Goal: Task Accomplishment & Management: Use online tool/utility

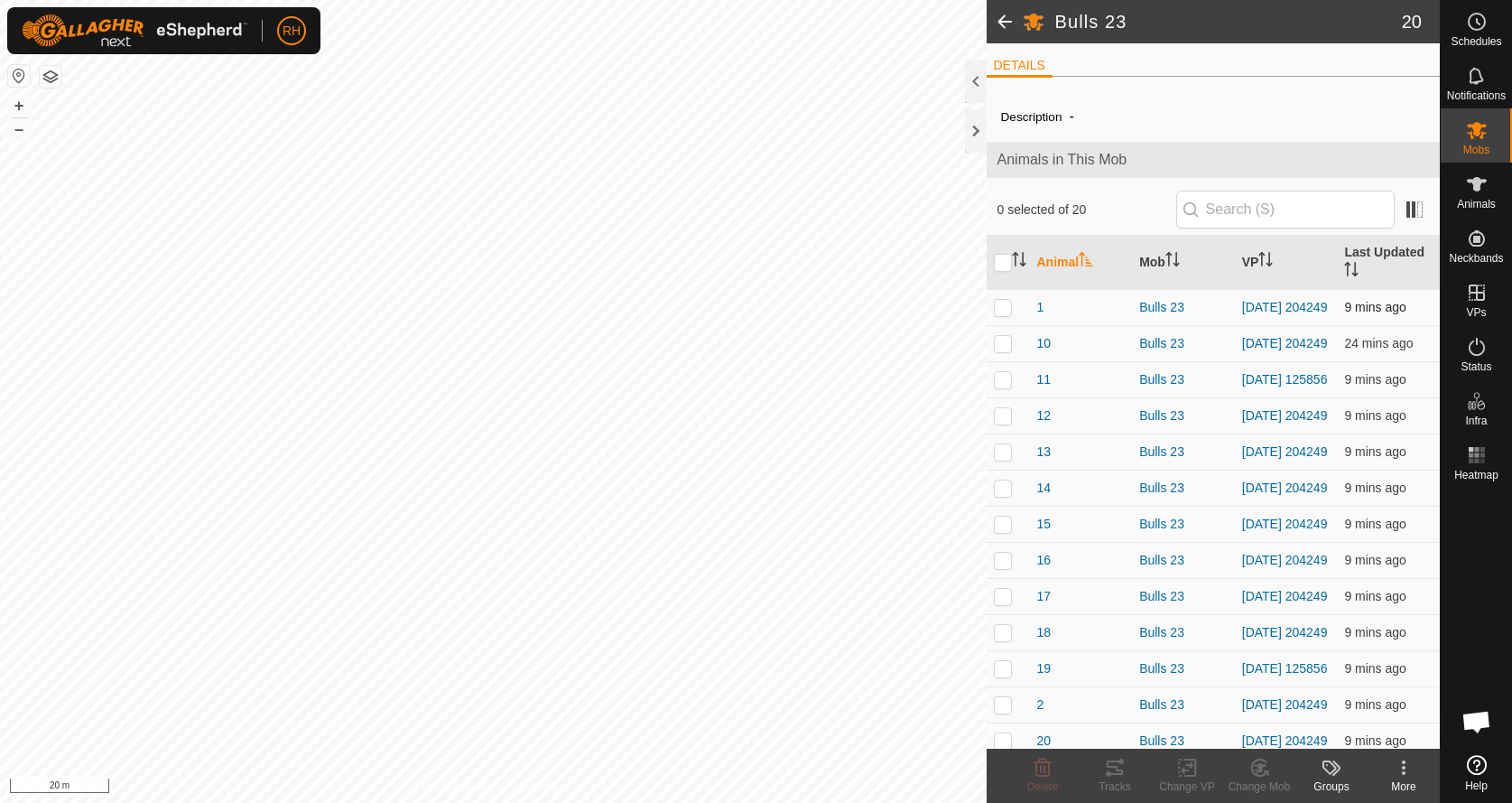
click at [1005, 311] on p-checkbox at bounding box center [1003, 306] width 18 height 15
checkbox input "true"
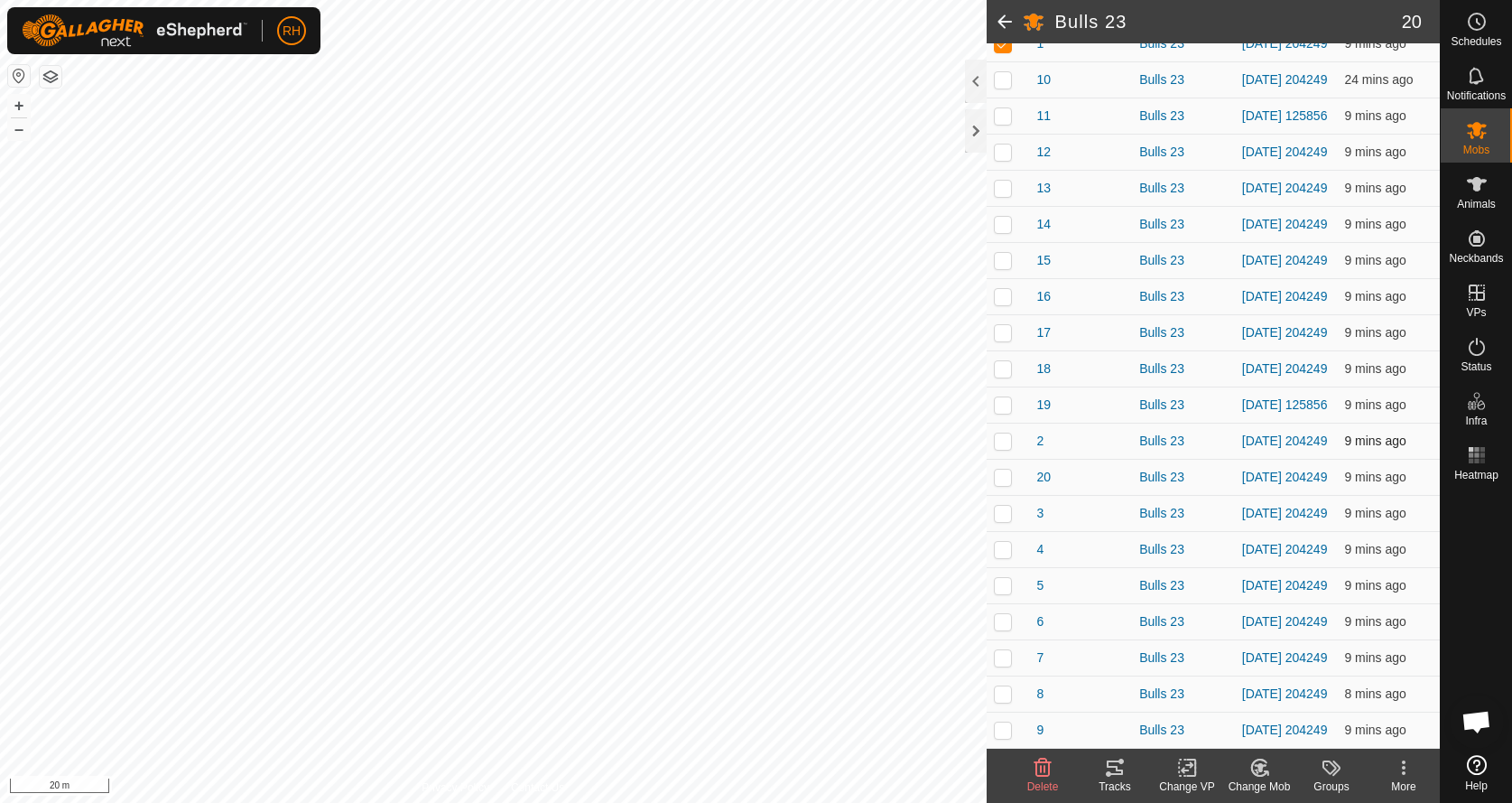
scroll to position [318, 0]
click at [1008, 614] on p-checkbox at bounding box center [1003, 621] width 18 height 15
checkbox input "true"
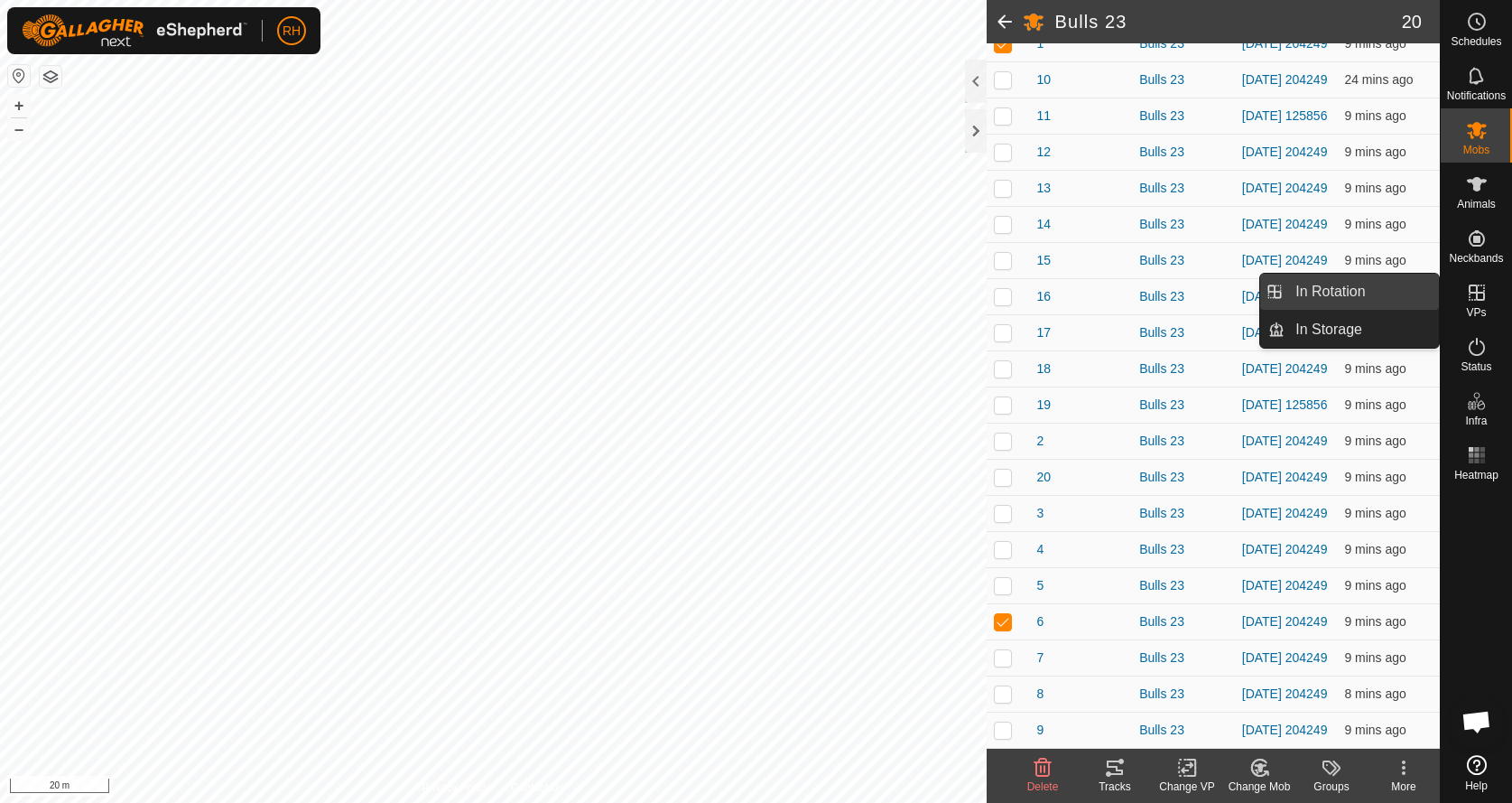
click at [1377, 293] on link "In Rotation" at bounding box center [1361, 292] width 155 height 36
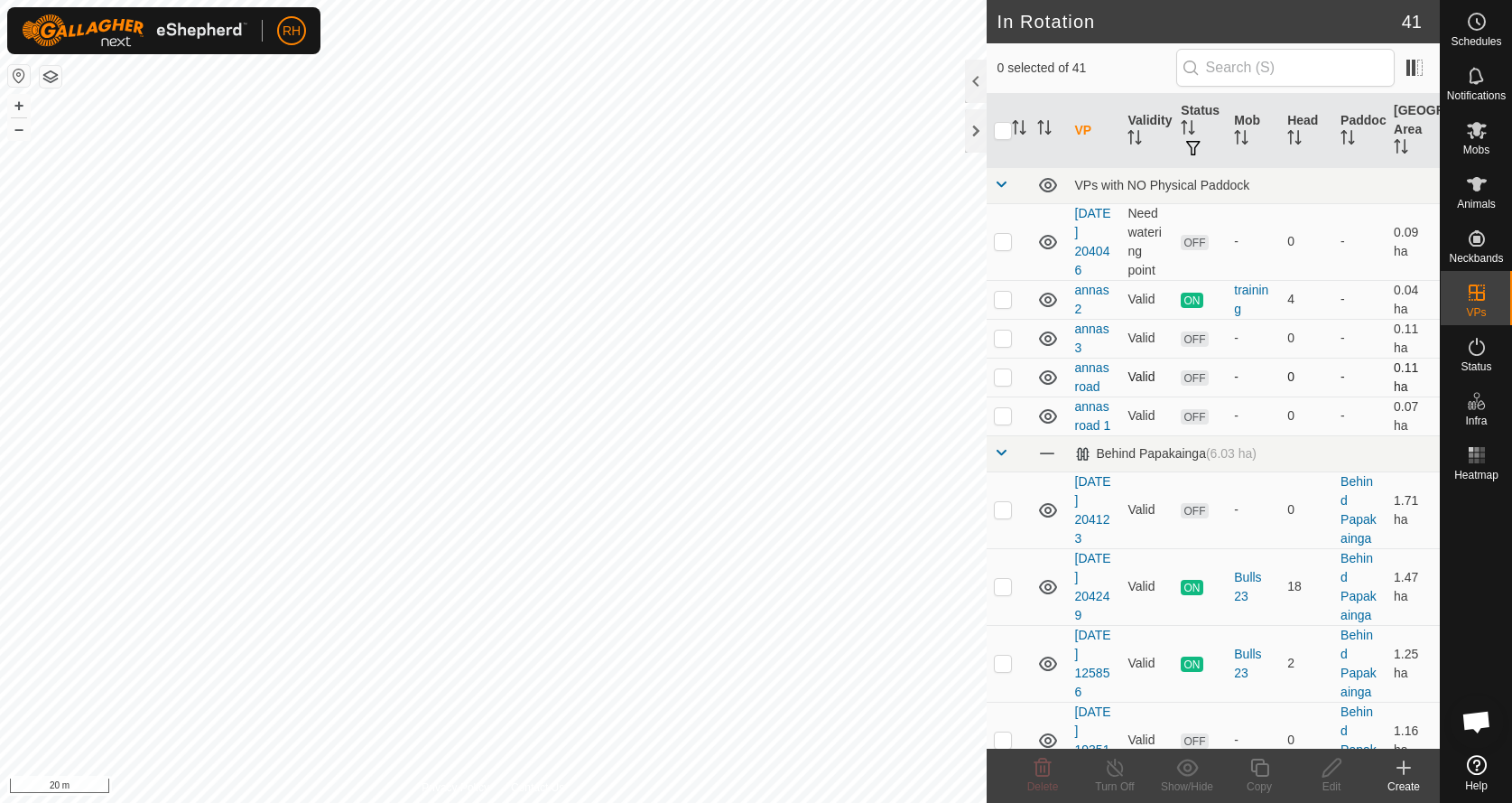
checkbox input "true"
click at [1479, 188] on icon at bounding box center [1477, 184] width 19 height 15
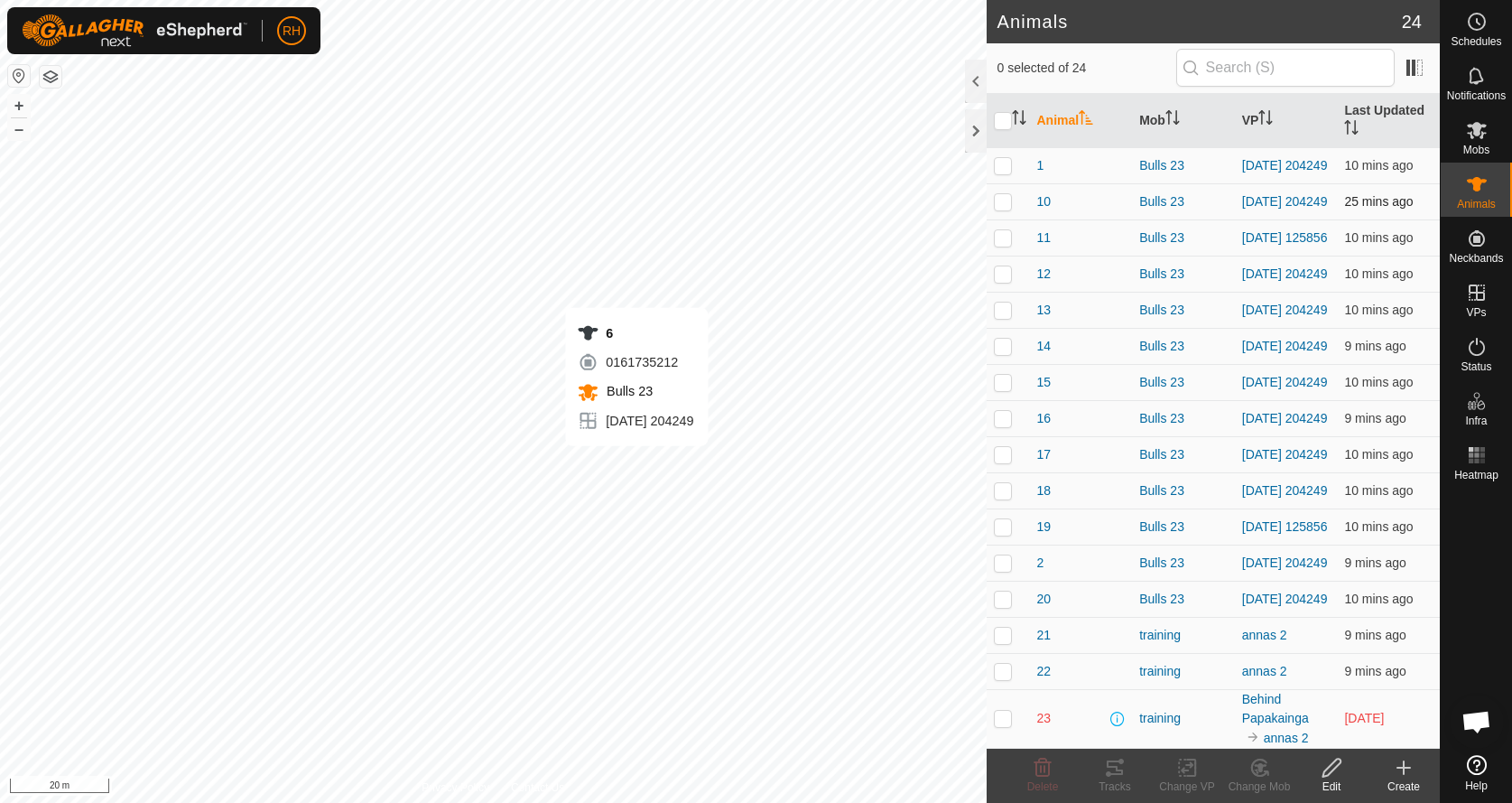
checkbox input "true"
click at [997, 162] on p-checkbox at bounding box center [1003, 165] width 18 height 15
checkbox input "true"
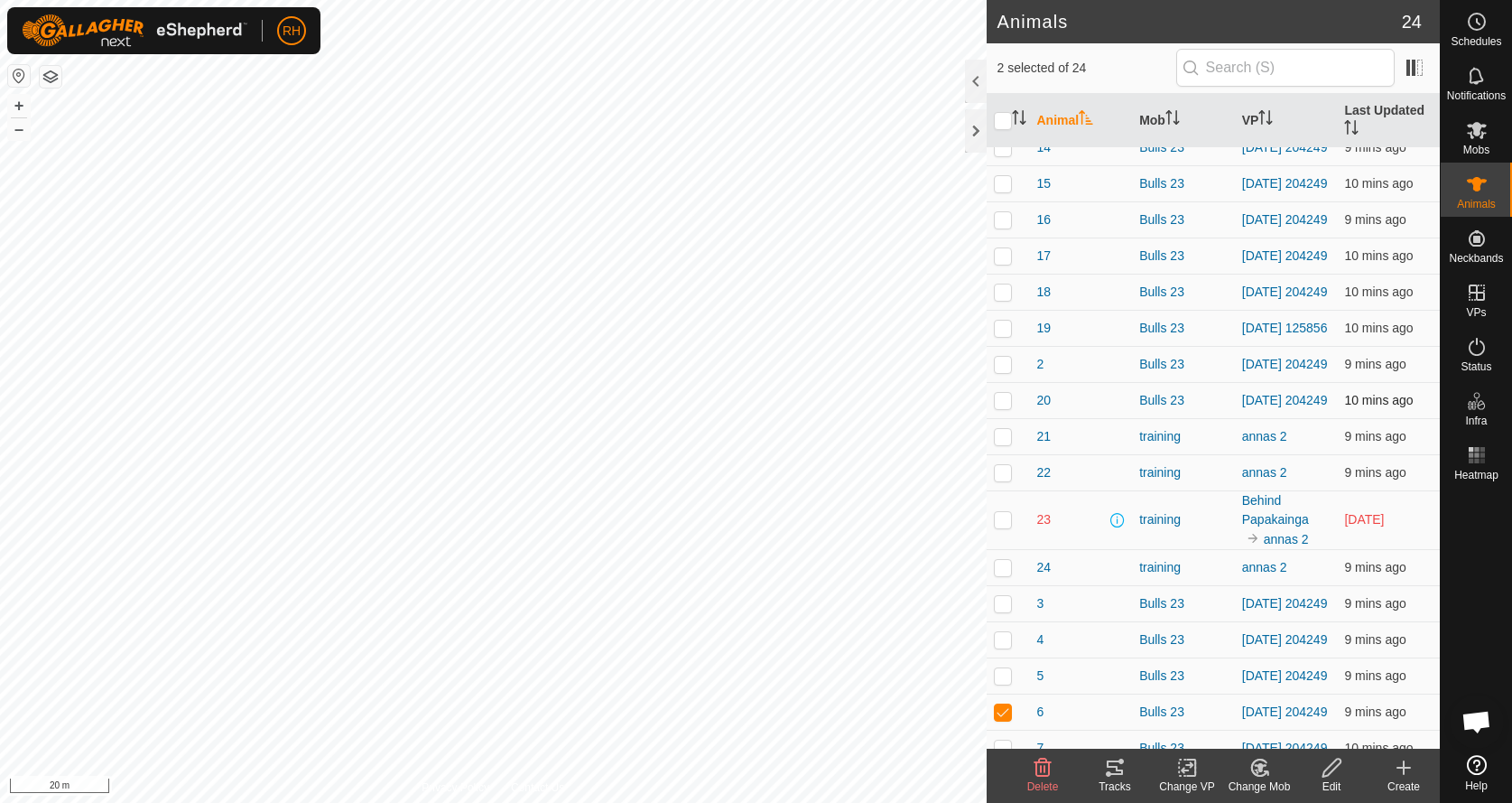
scroll to position [223, 0]
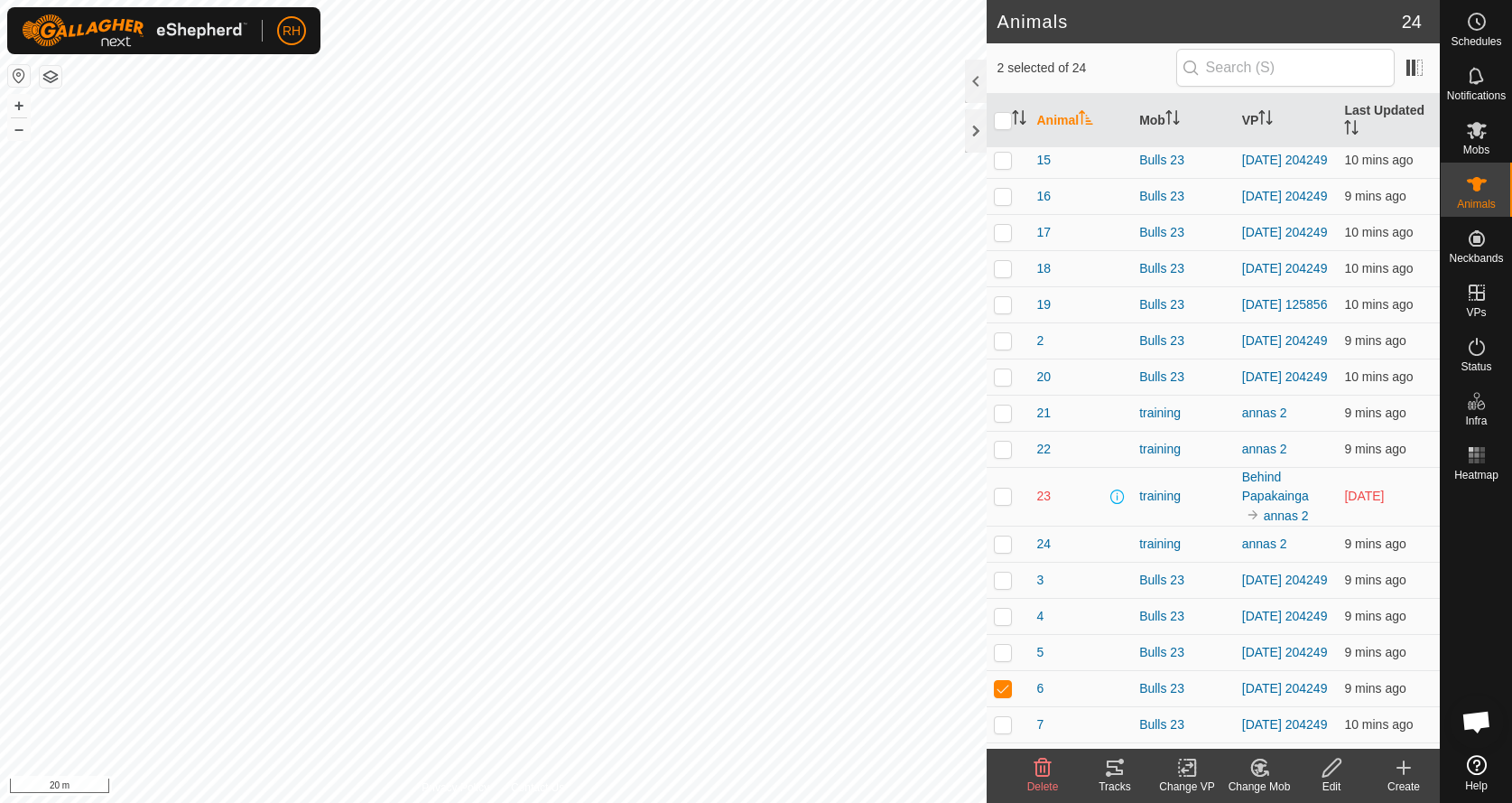
click at [1188, 767] on icon at bounding box center [1187, 768] width 22 height 21
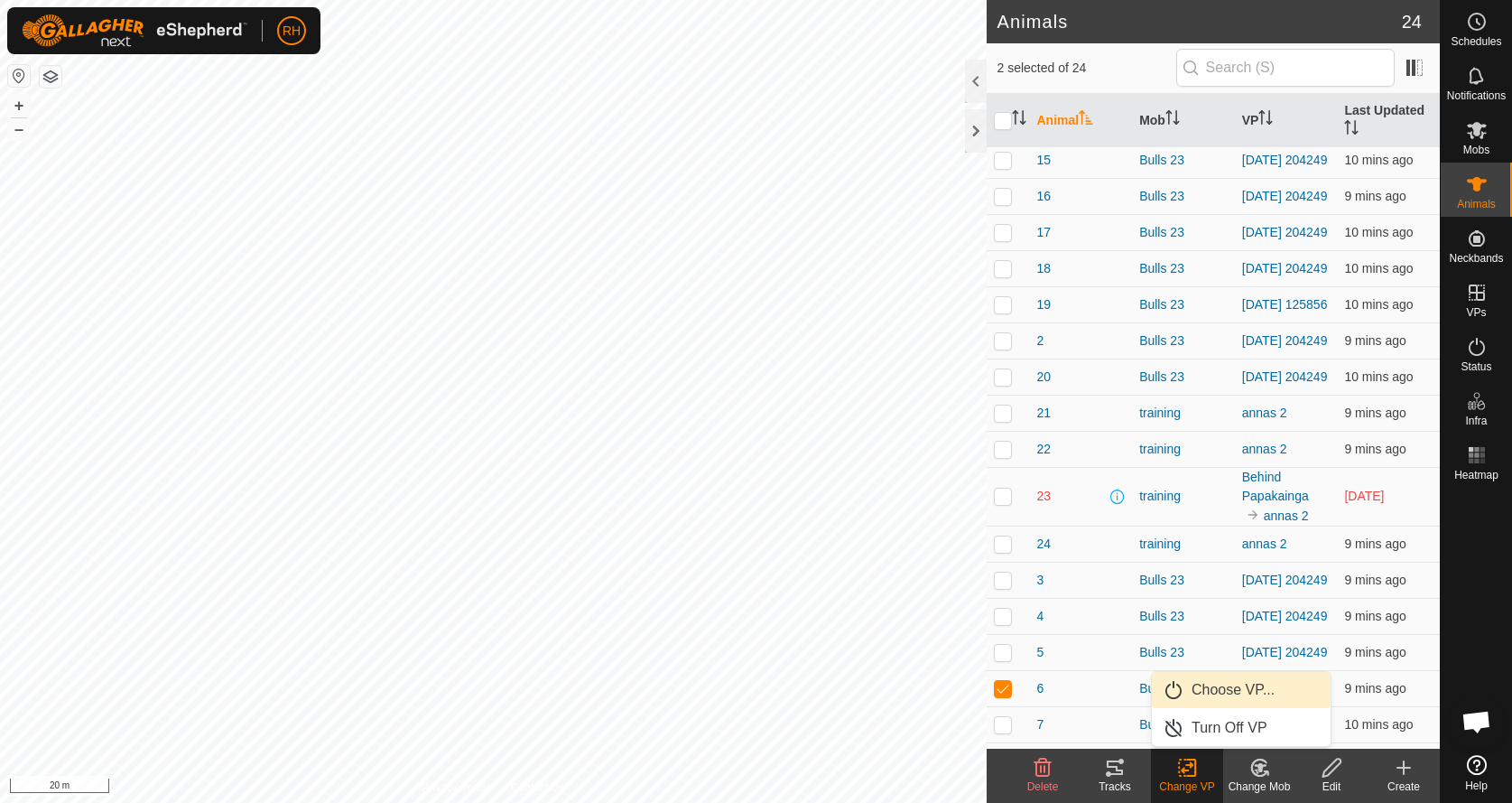
click at [1217, 696] on link "Choose VP..." at bounding box center [1241, 689] width 179 height 36
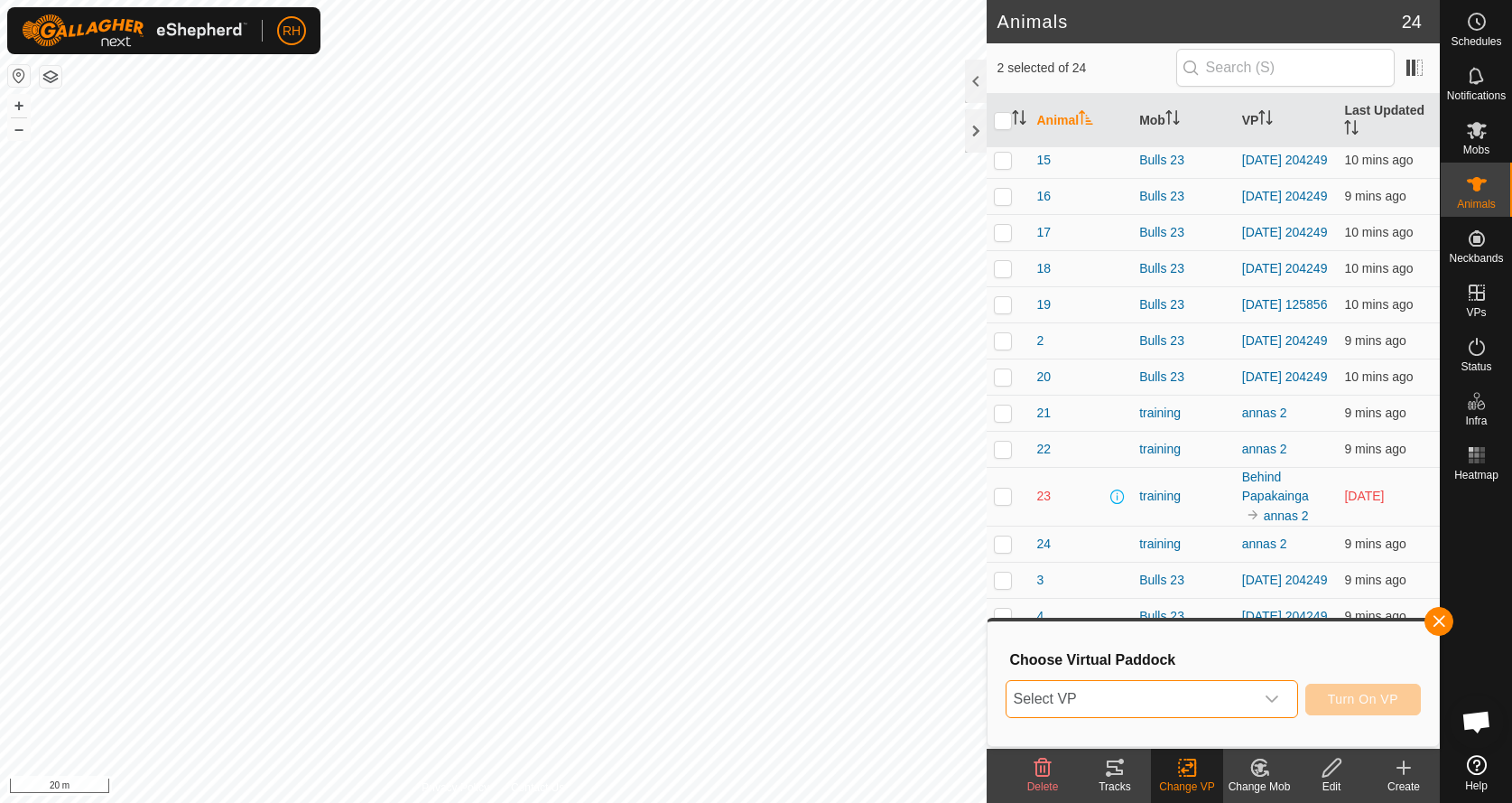
click at [1214, 691] on span "Select VP" at bounding box center [1130, 699] width 248 height 36
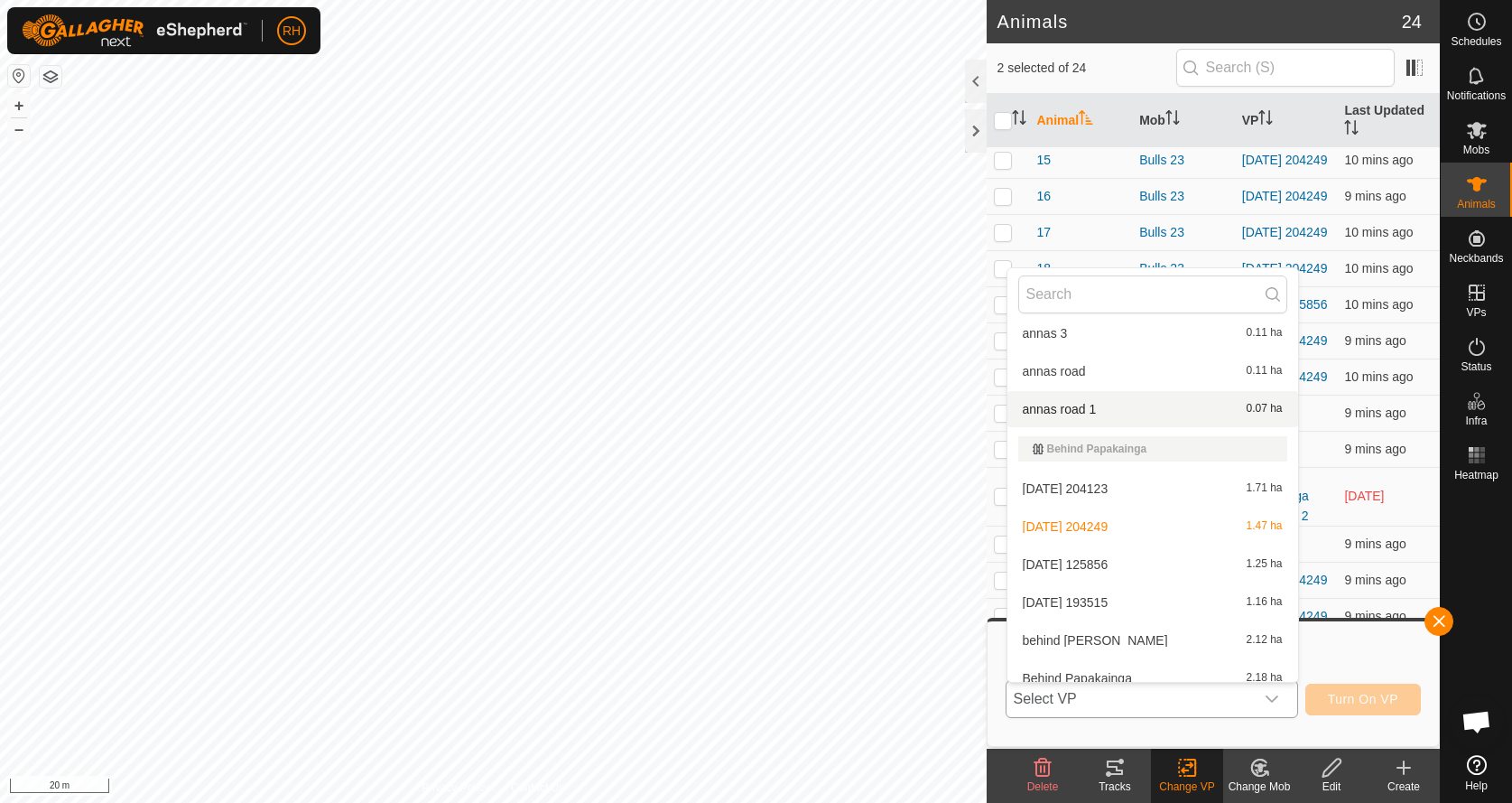
scroll to position [125, 0]
click at [1134, 557] on li "[DATE] 125856 1.25 ha" at bounding box center [1152, 561] width 291 height 36
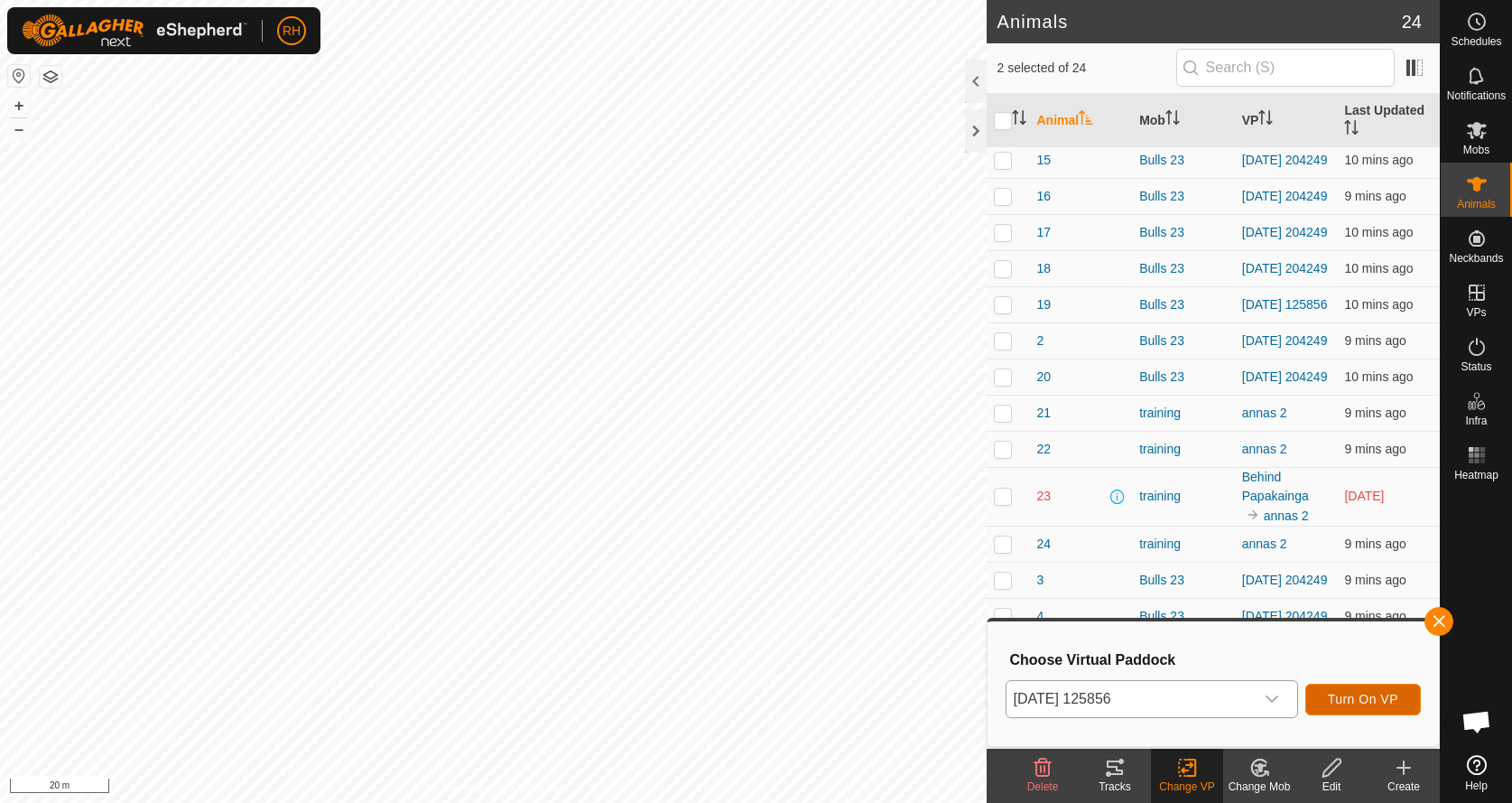
click at [1342, 710] on button "Turn On VP" at bounding box center [1362, 699] width 116 height 32
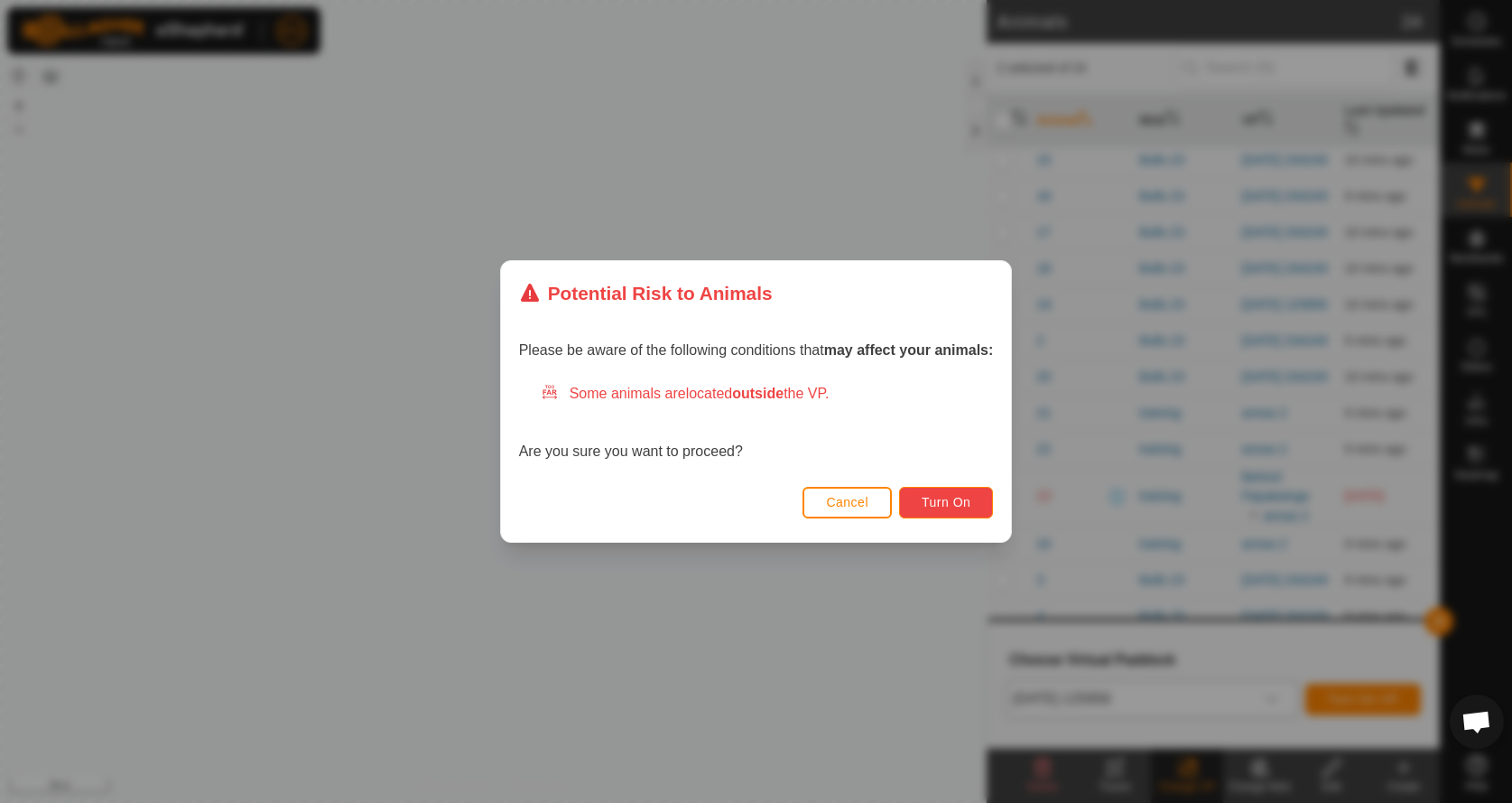
click at [959, 503] on span "Turn On" at bounding box center [946, 502] width 49 height 15
